Goal: Navigation & Orientation: Find specific page/section

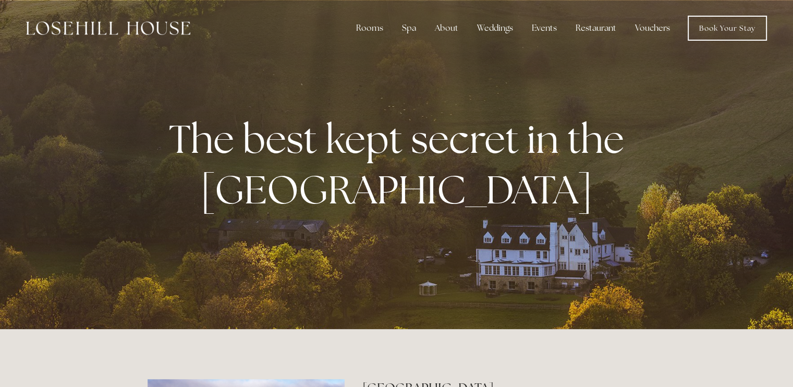
drag, startPoint x: 799, startPoint y: 20, endPoint x: 800, endPoint y: -23, distance: 43.3
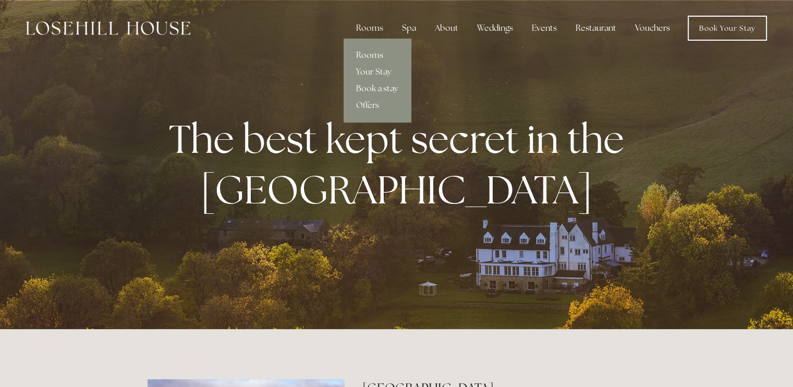
click at [371, 56] on link "Rooms" at bounding box center [376, 55] width 67 height 17
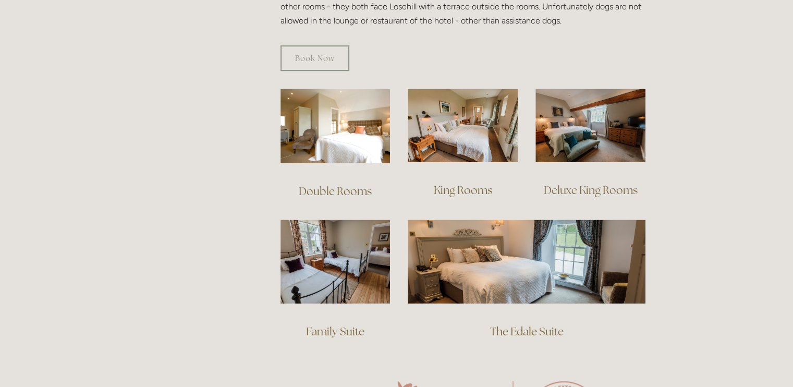
scroll to position [693, 0]
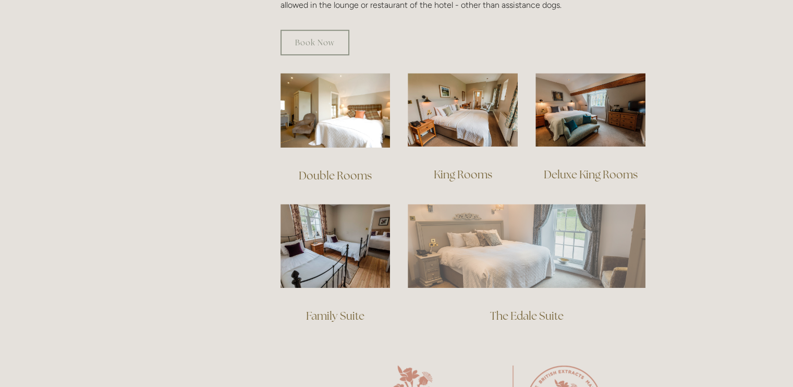
click at [513, 238] on img at bounding box center [526, 245] width 238 height 83
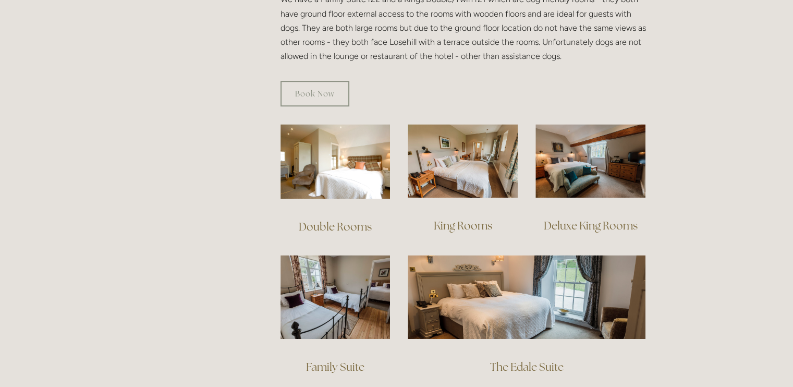
scroll to position [645, 0]
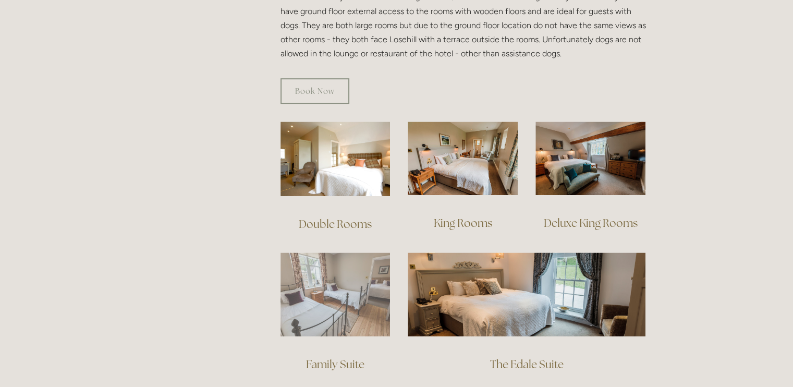
click at [327, 293] on img at bounding box center [335, 294] width 110 height 84
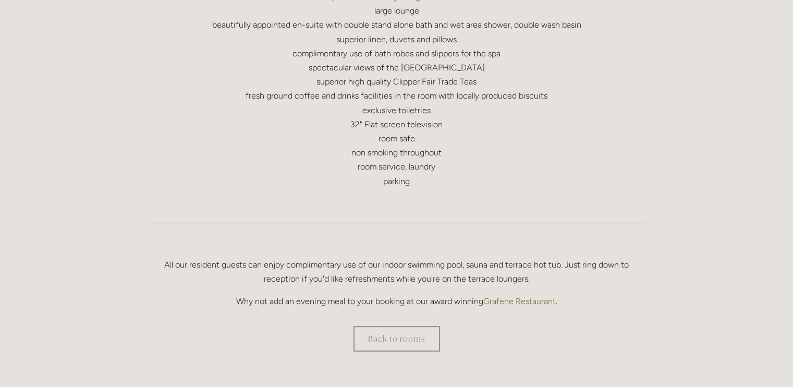
scroll to position [557, 0]
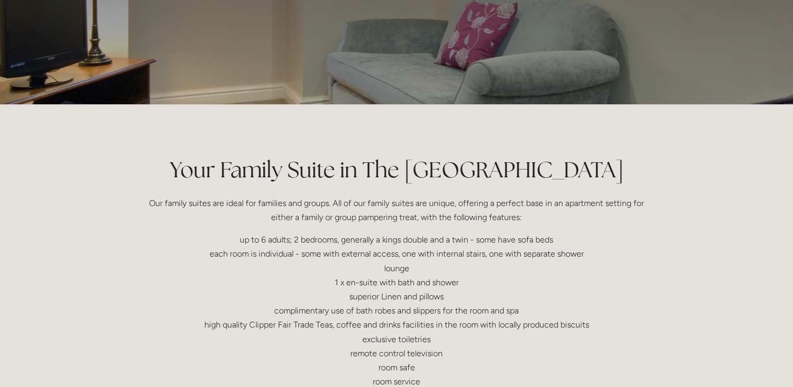
scroll to position [61, 0]
